Goal: Information Seeking & Learning: Learn about a topic

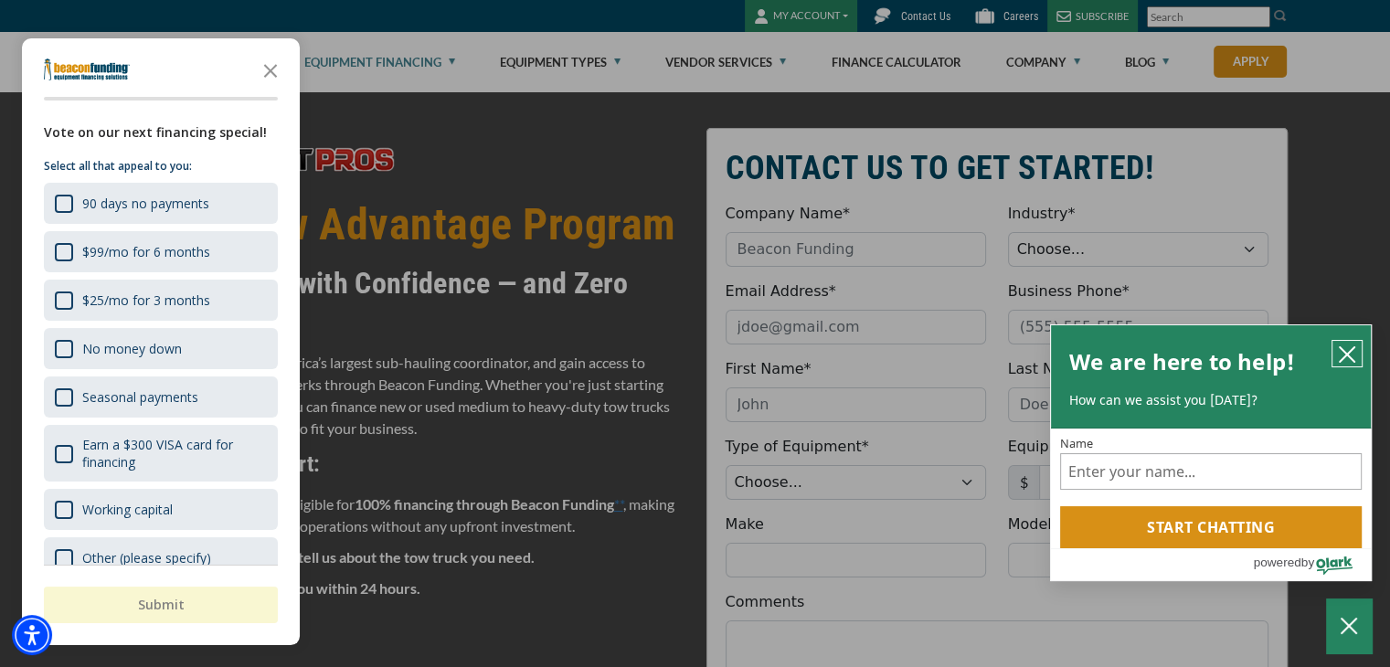
click at [1343, 354] on icon "close chatbox" at bounding box center [1347, 354] width 18 height 18
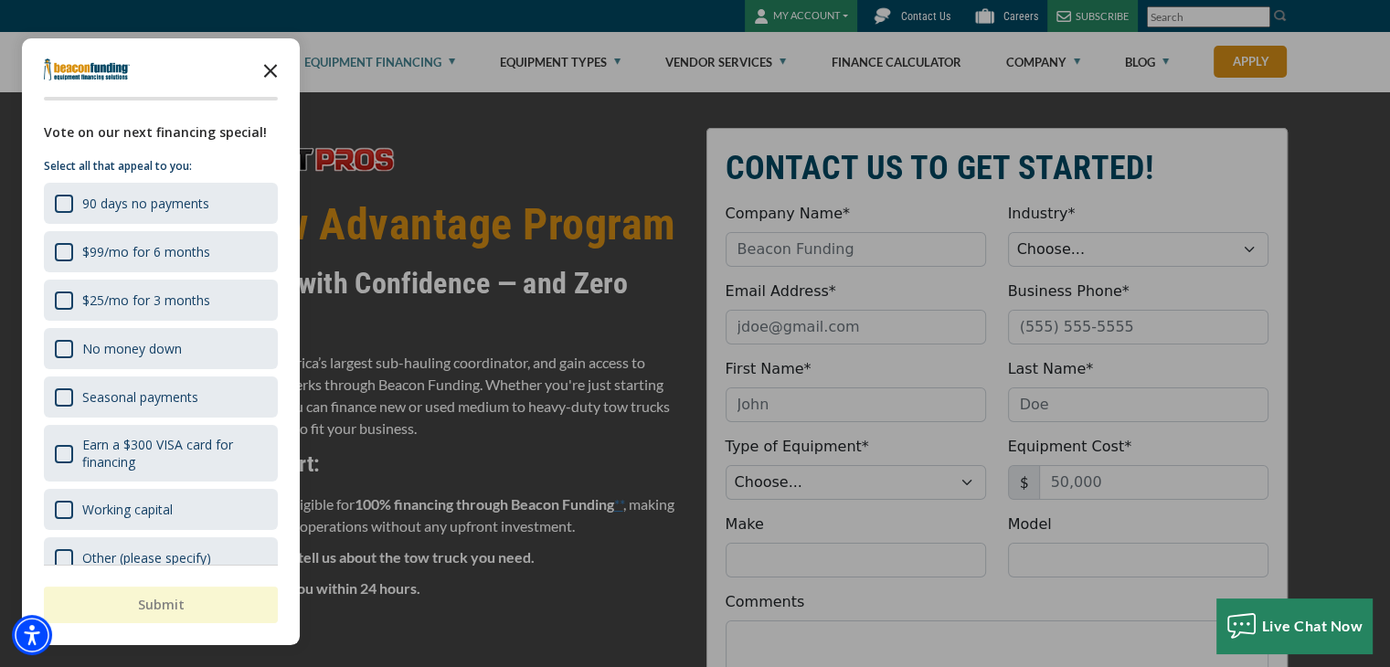
click at [270, 67] on icon "Close the survey" at bounding box center [270, 69] width 37 height 37
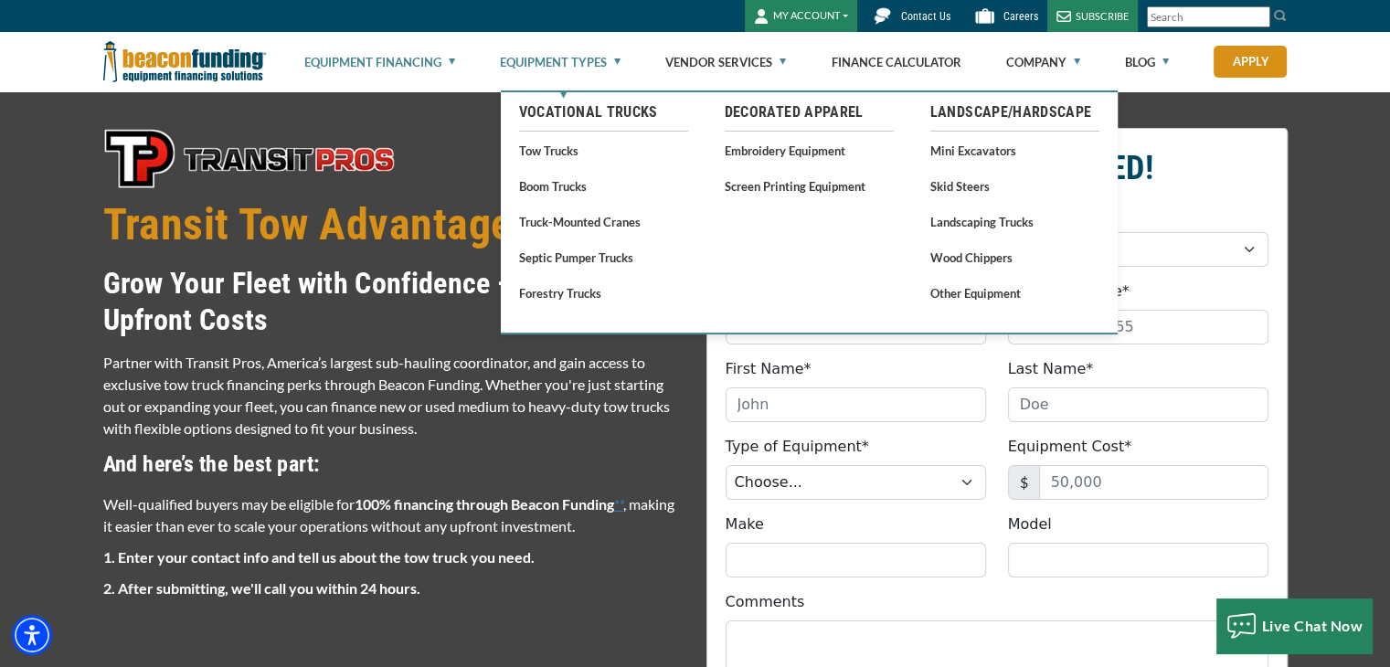
click at [559, 51] on link "Equipment Types" at bounding box center [560, 62] width 121 height 58
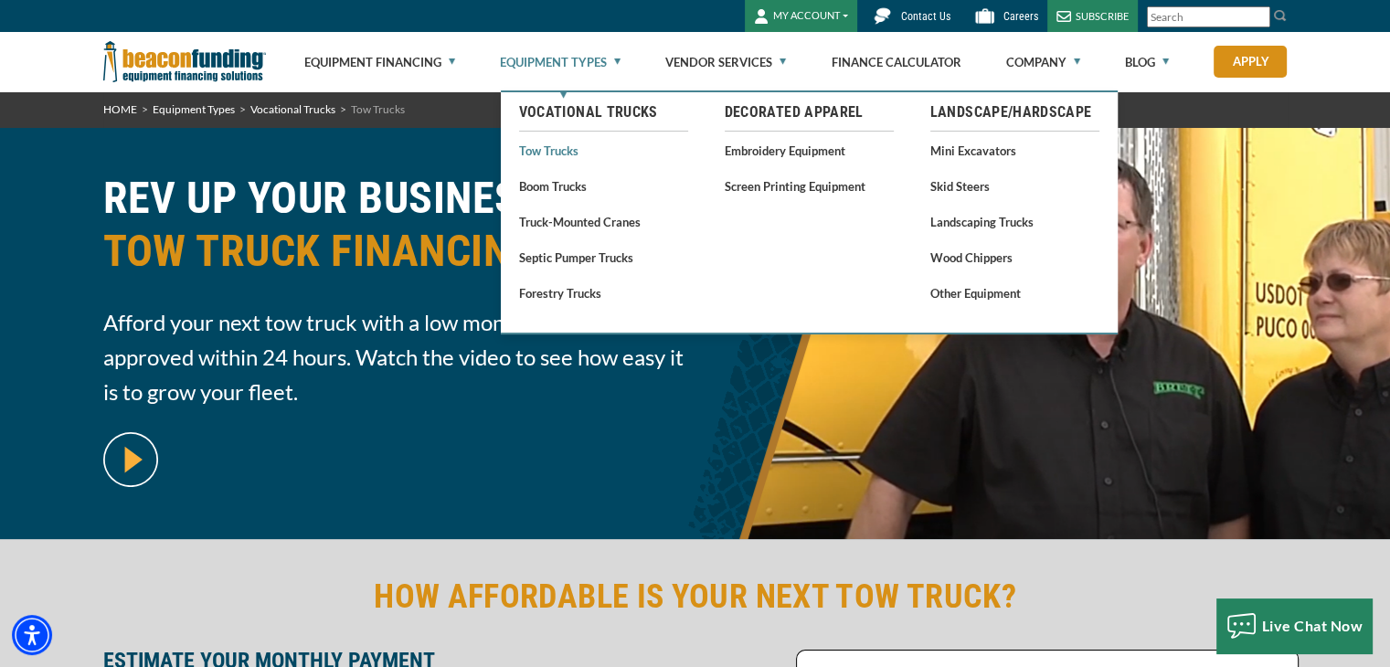
click at [548, 152] on link "Tow Trucks" at bounding box center [603, 150] width 169 height 23
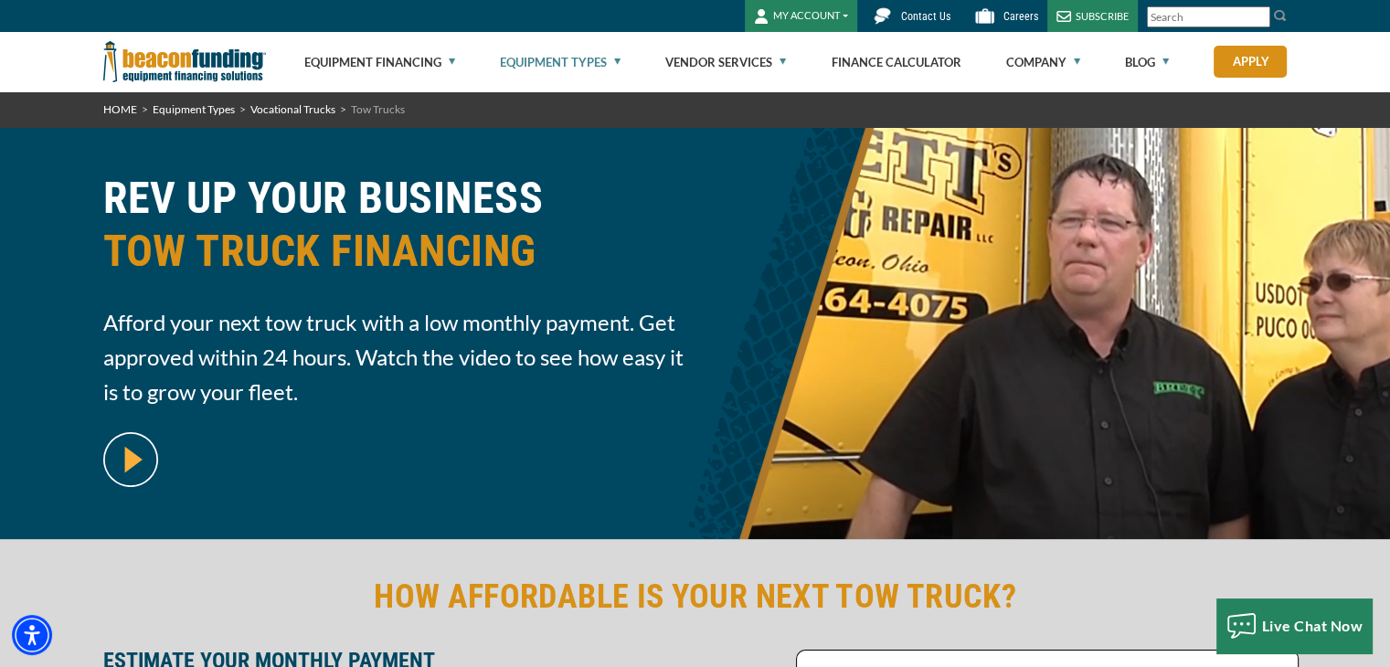
click at [548, 152] on div "REV UP YOUR BUSINESS TOW TRUCK FINANCING Afford your next tow truck with a low …" at bounding box center [695, 333] width 1390 height 411
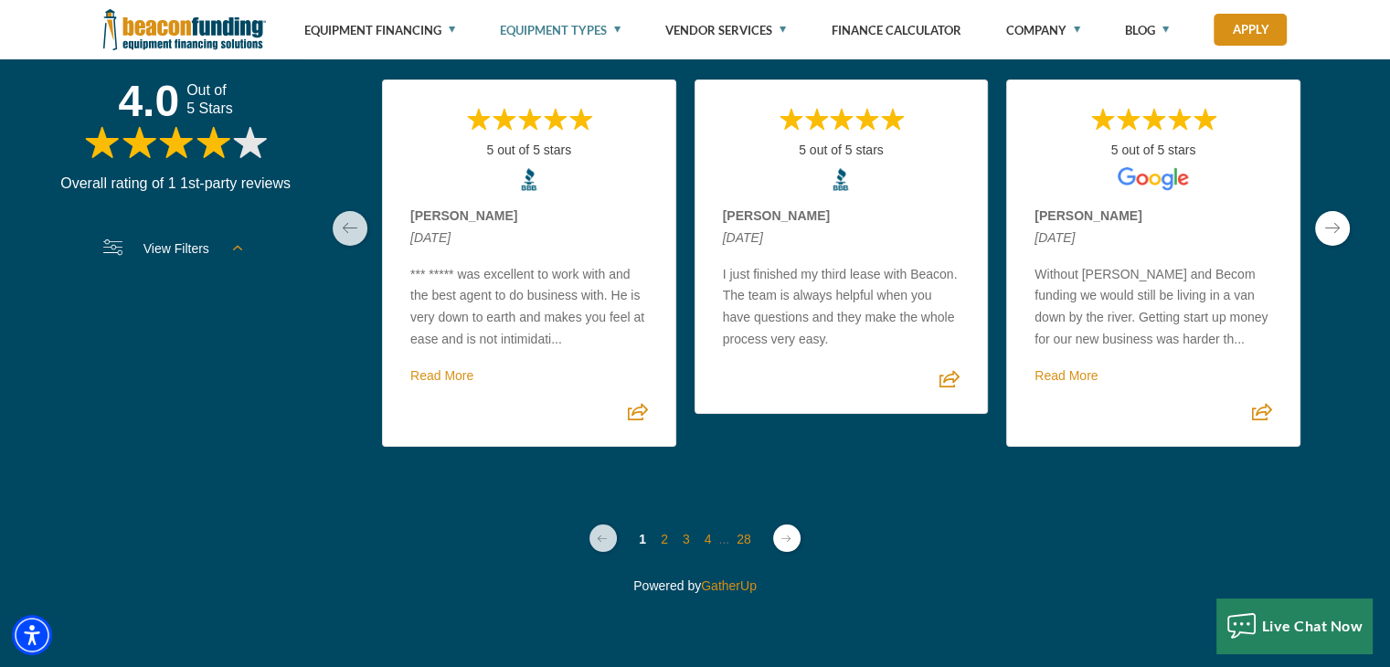
scroll to position [7466, 0]
